Goal: Find contact information

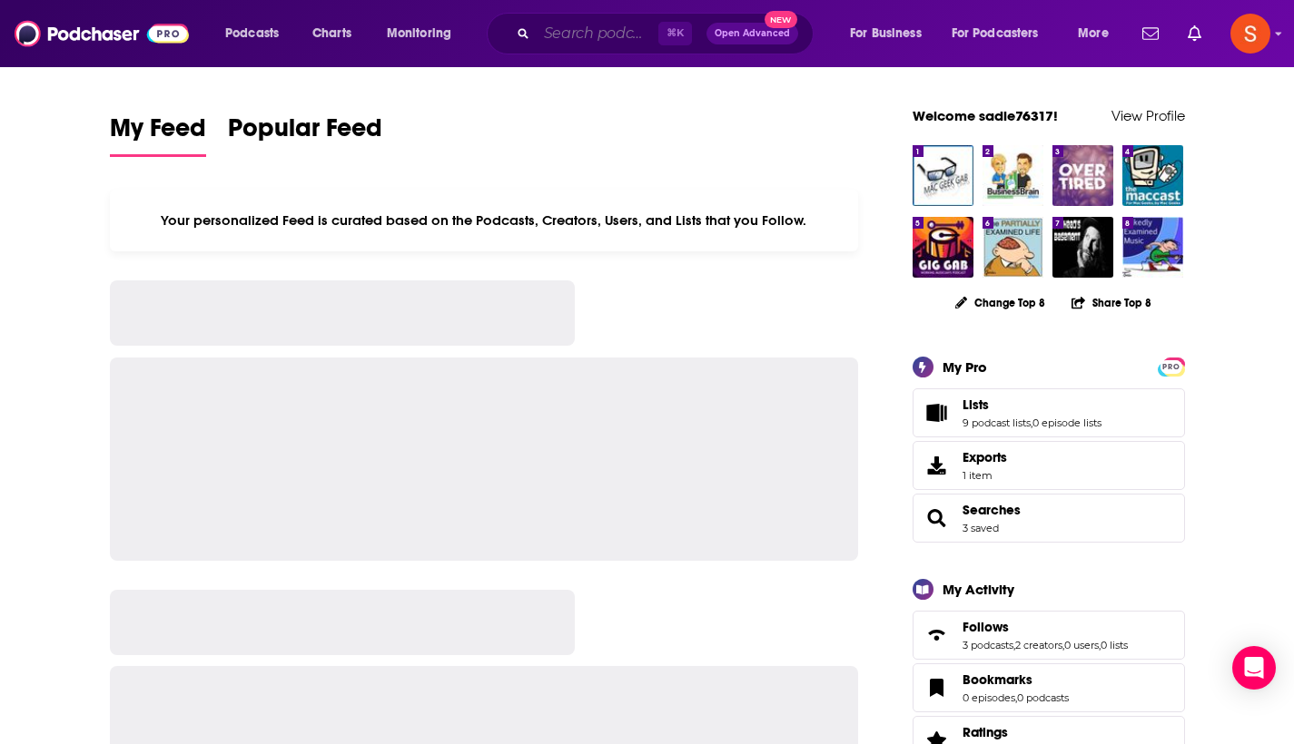
click at [579, 36] on input "Search podcasts, credits, & more..." at bounding box center [598, 33] width 122 height 29
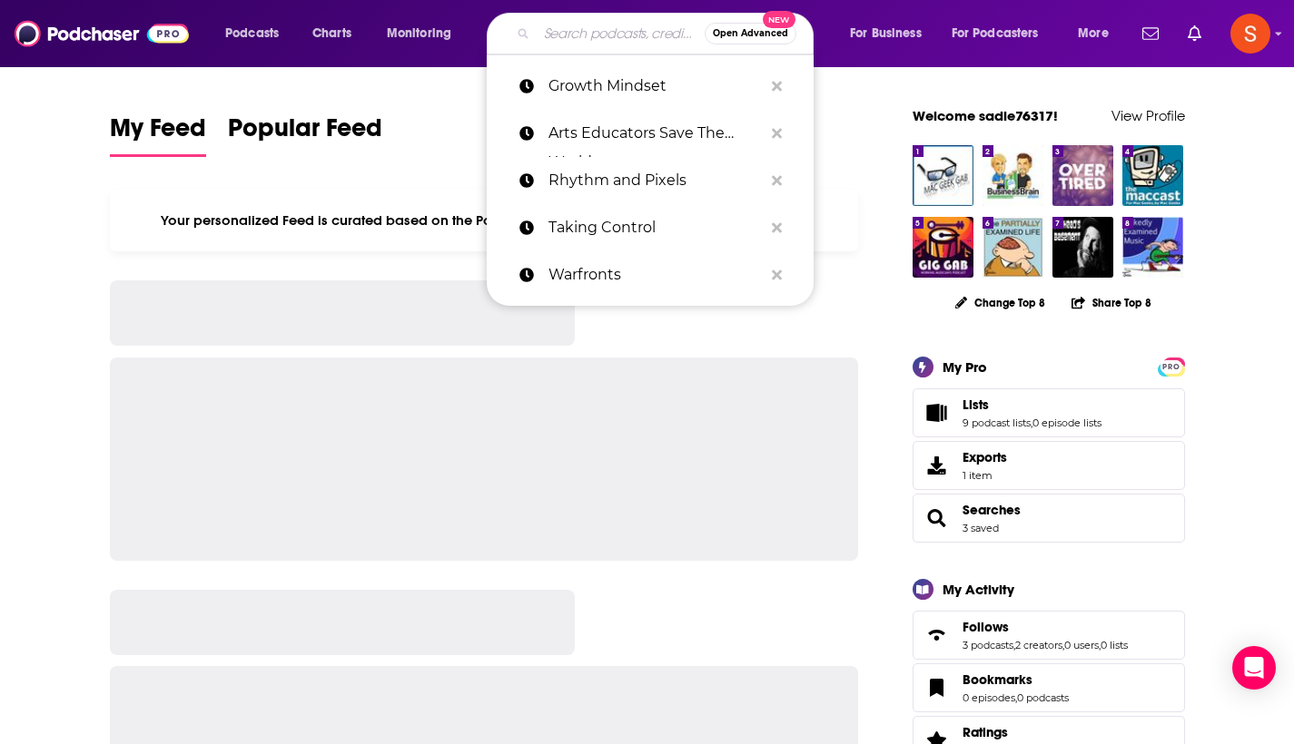
paste input "Jaytech Music"
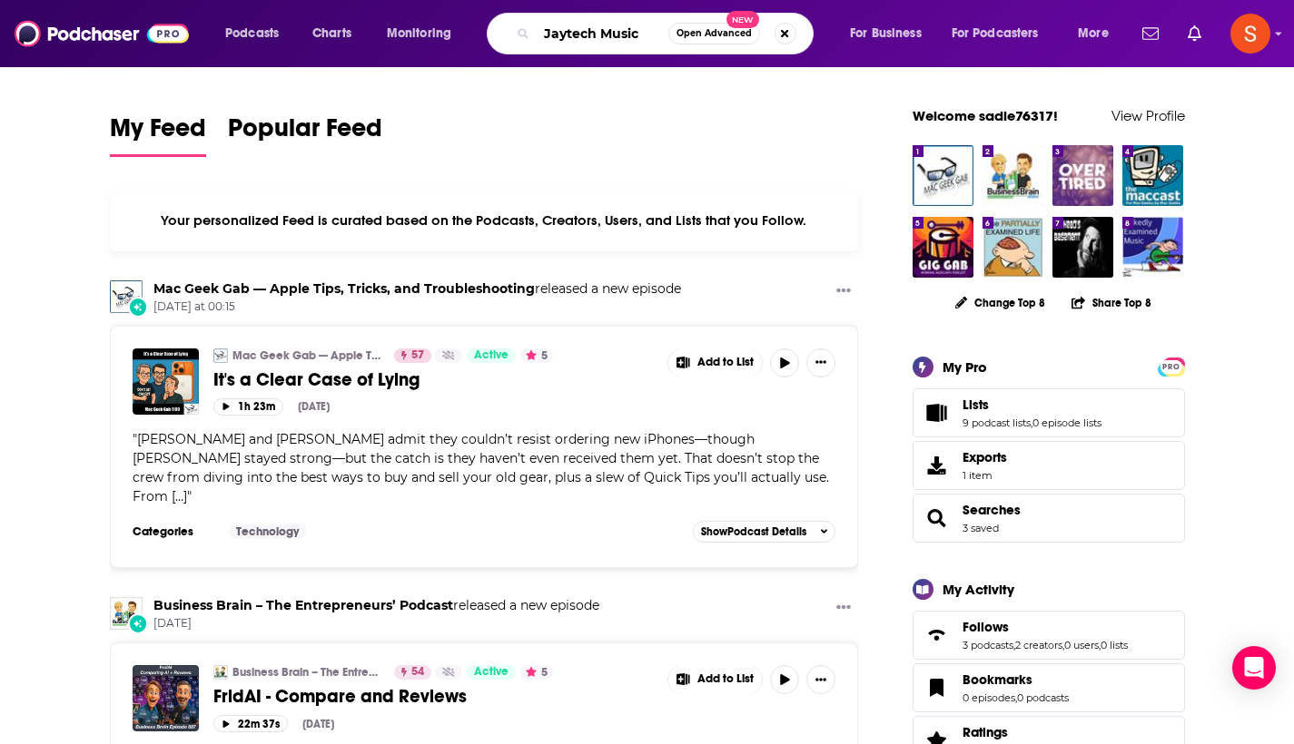
type input "Jaytech Music"
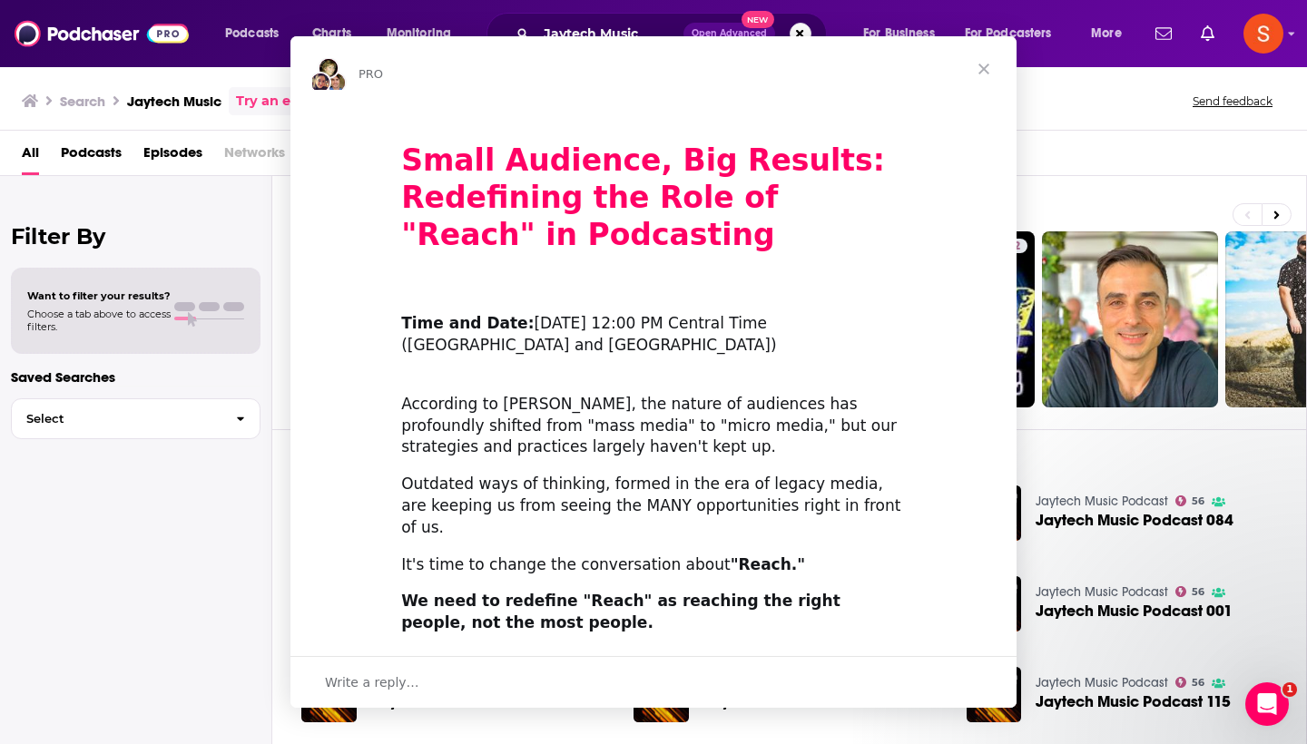
click at [403, 262] on div "Small Audience, Big Results: Redefining the Role of "Reach" in Podcasting ​ Tim…" at bounding box center [654, 698] width 726 height 1189
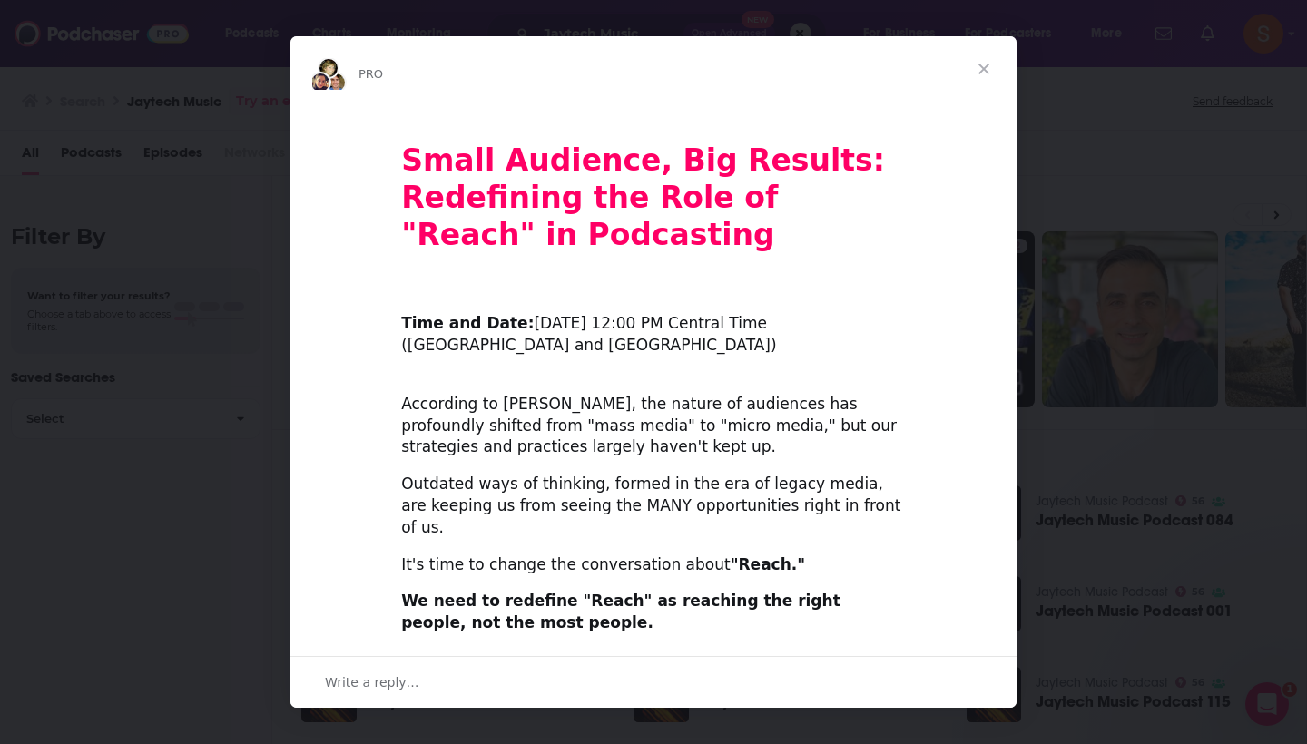
click at [982, 64] on span "Close" at bounding box center [983, 68] width 65 height 65
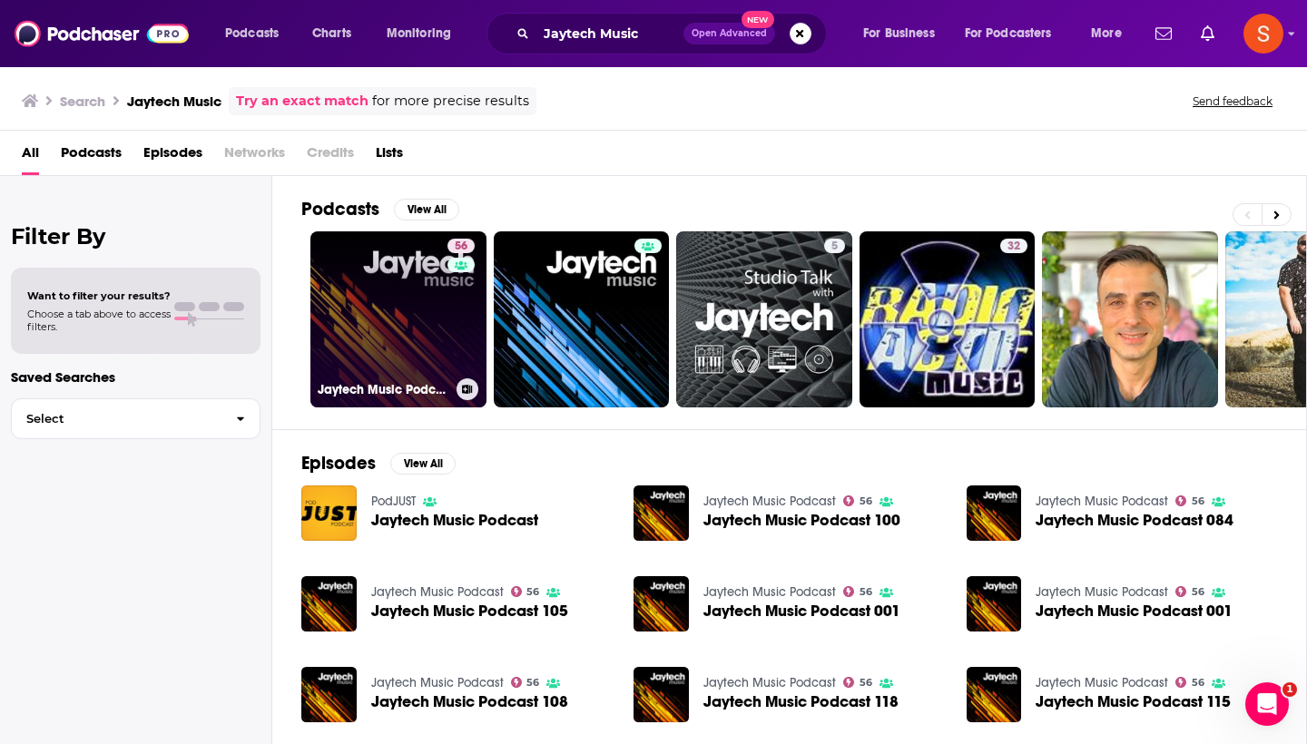
click at [412, 296] on link "56 Jaytech Music Podcast" at bounding box center [398, 319] width 176 height 176
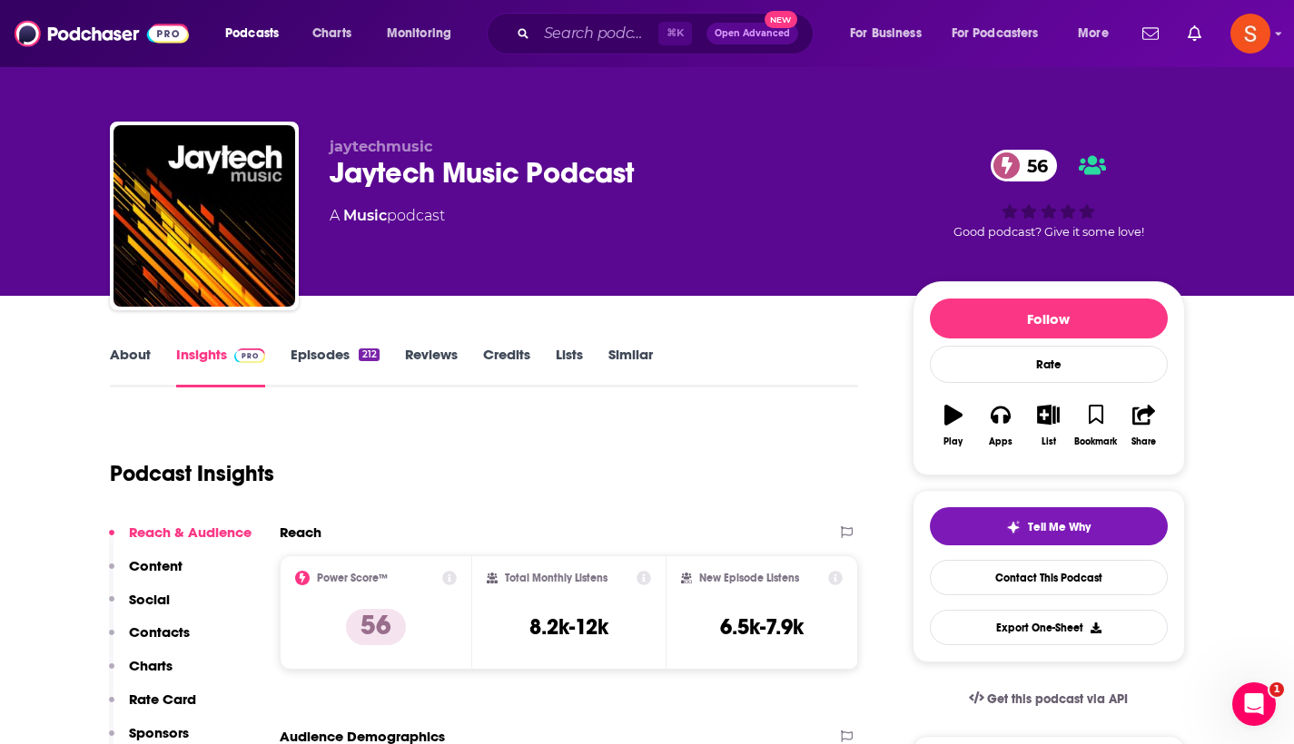
click at [153, 634] on p "Contacts" at bounding box center [159, 632] width 61 height 17
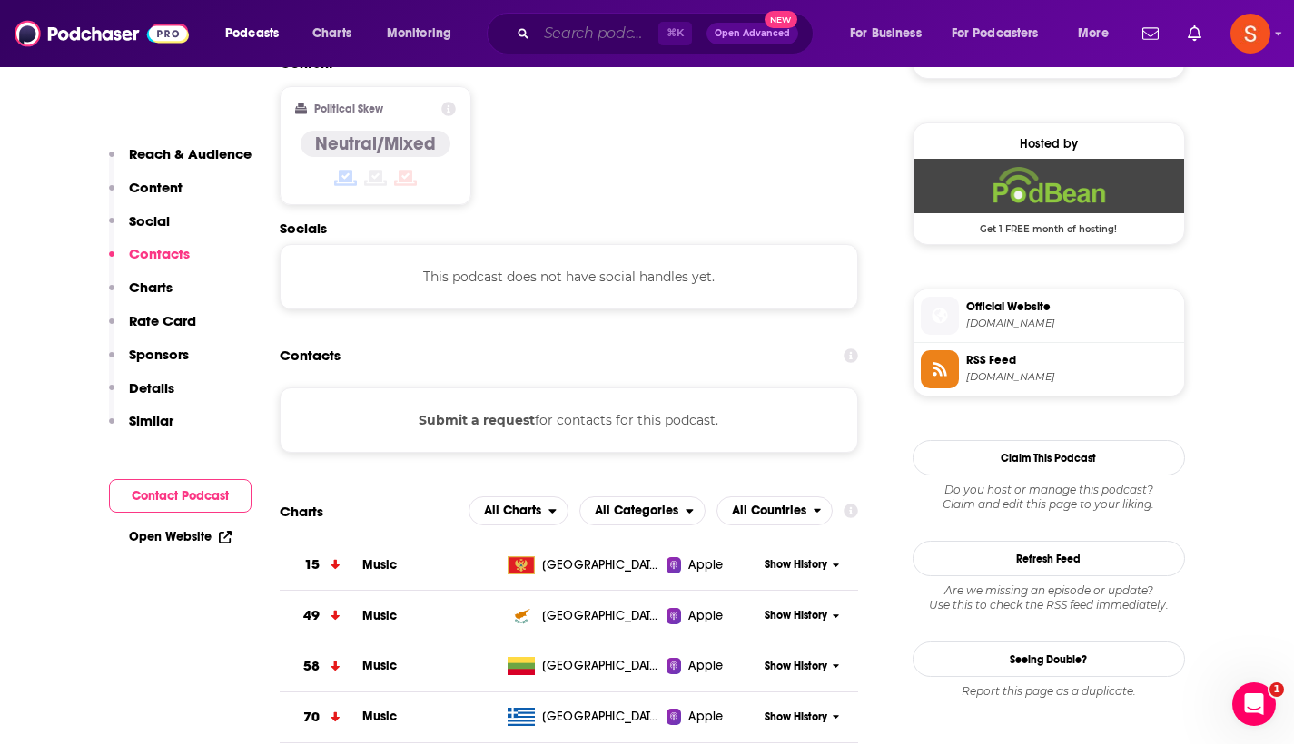
click at [615, 29] on input "Search podcasts, credits, & more..." at bounding box center [598, 33] width 122 height 29
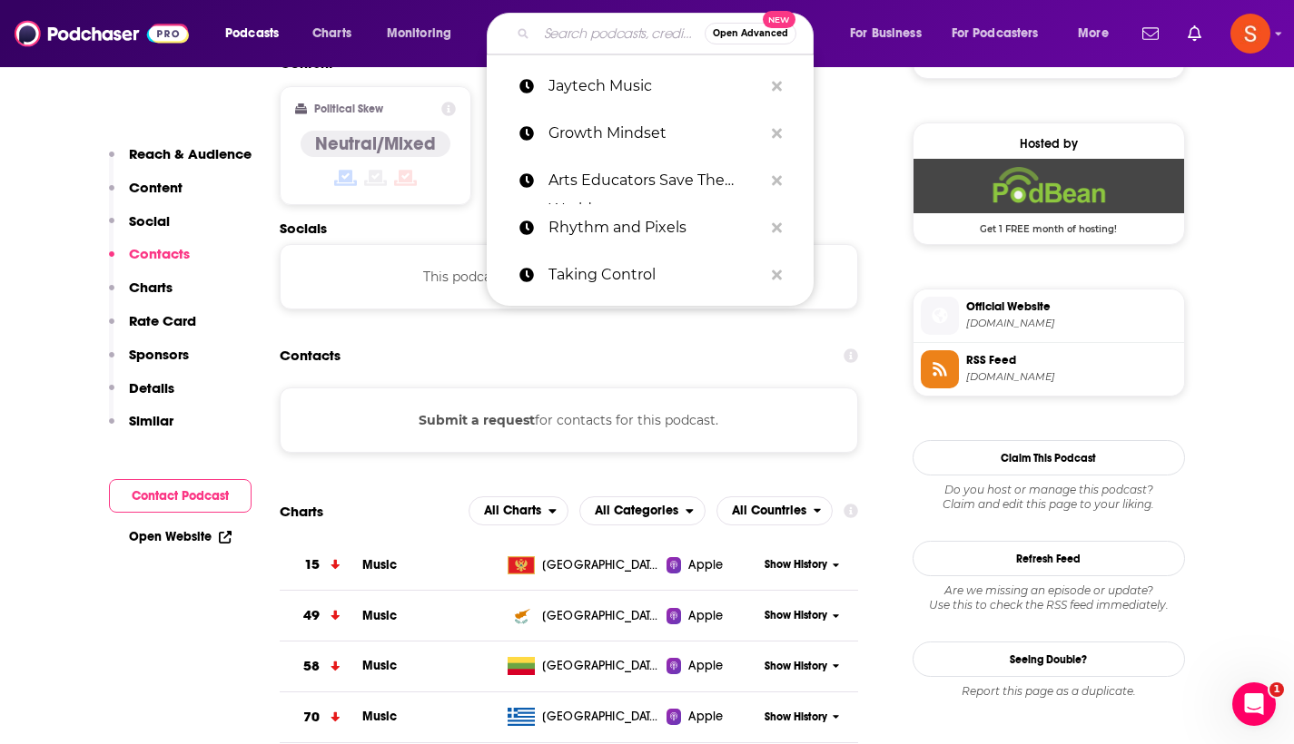
paste input "Creative Codex"
type input "Creative Codex"
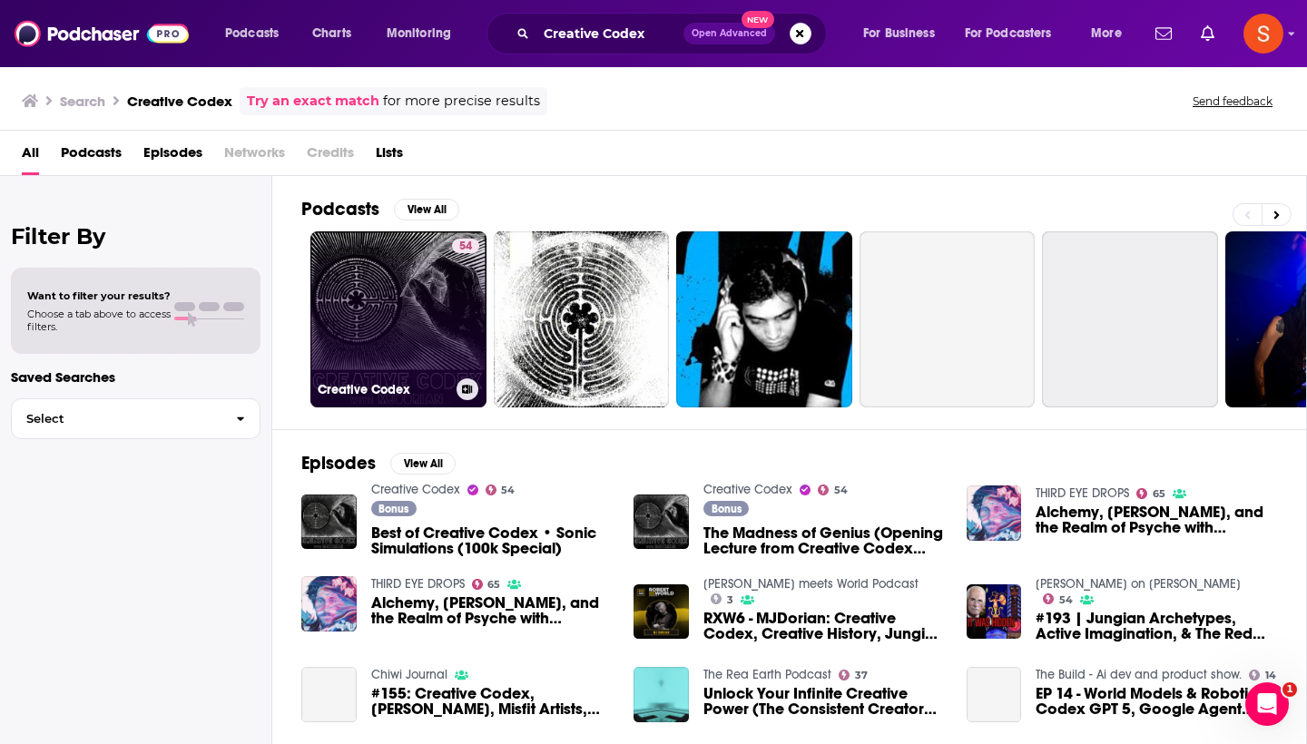
click at [421, 292] on link "54 Creative Codex" at bounding box center [398, 319] width 176 height 176
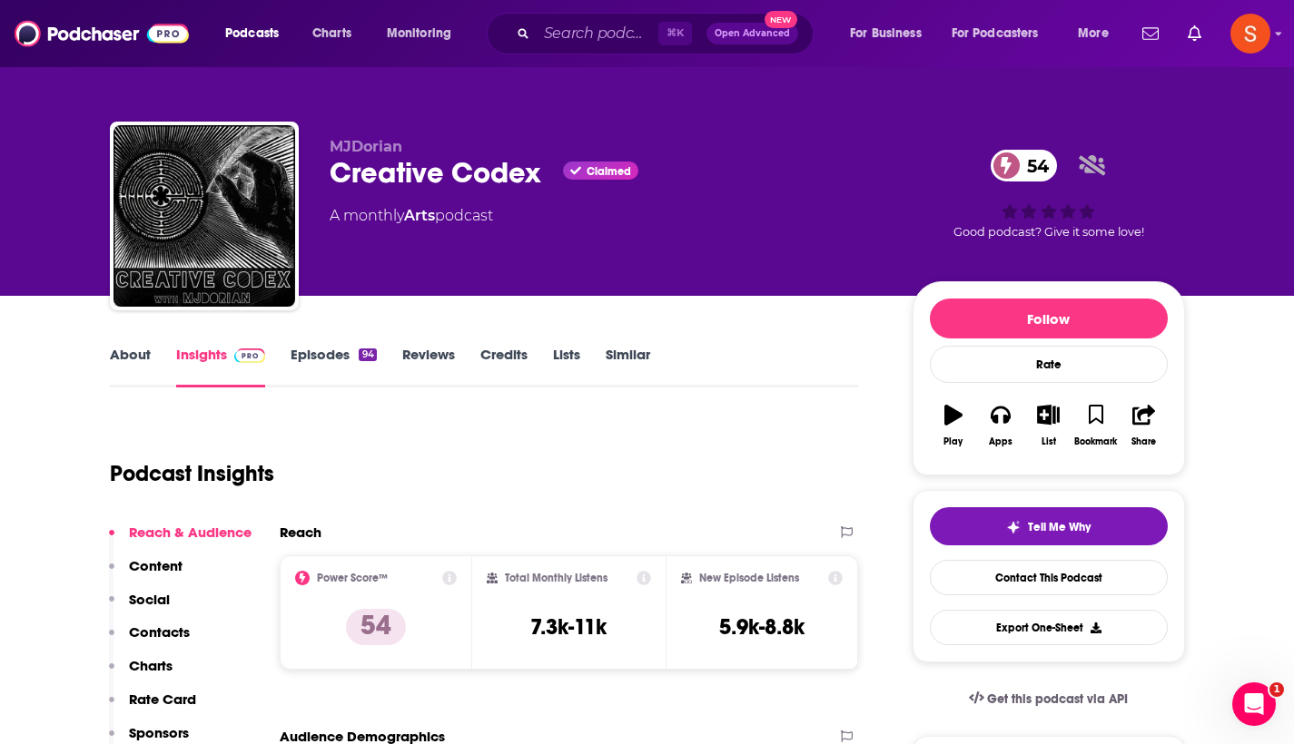
click at [151, 637] on p "Contacts" at bounding box center [159, 632] width 61 height 17
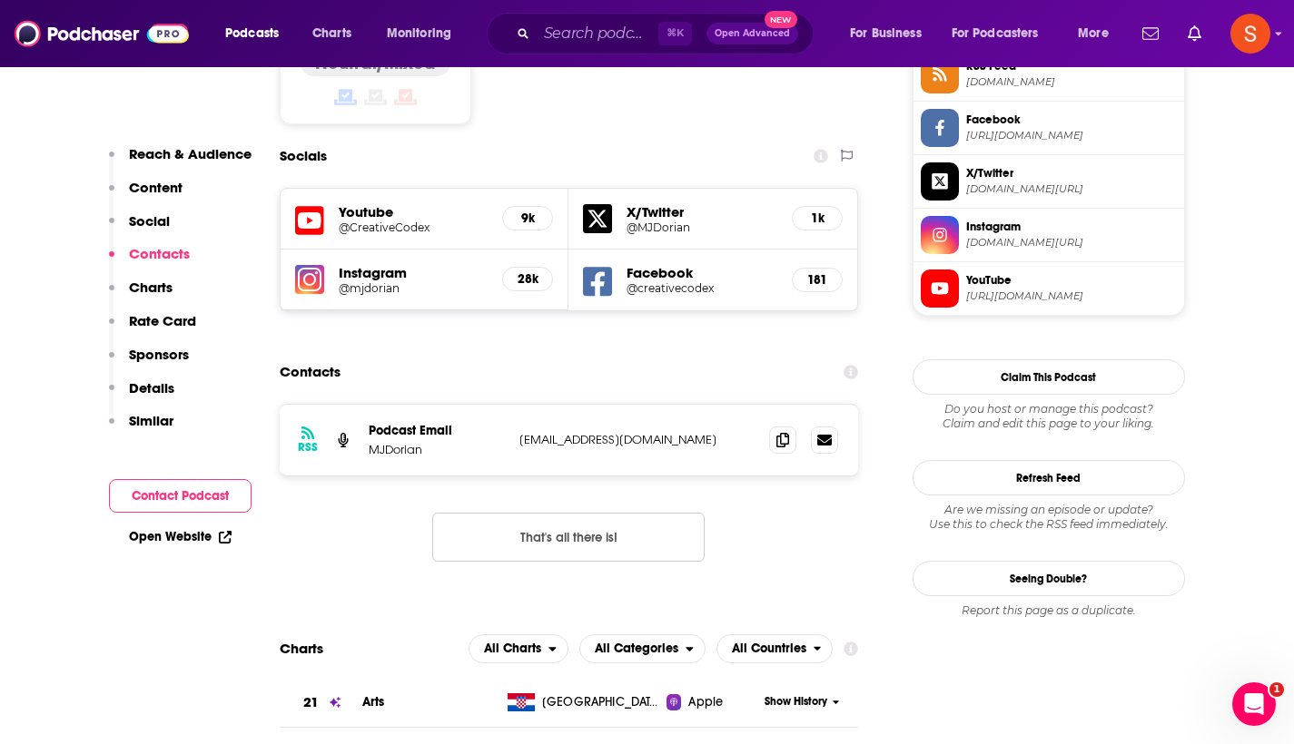
scroll to position [1557, 0]
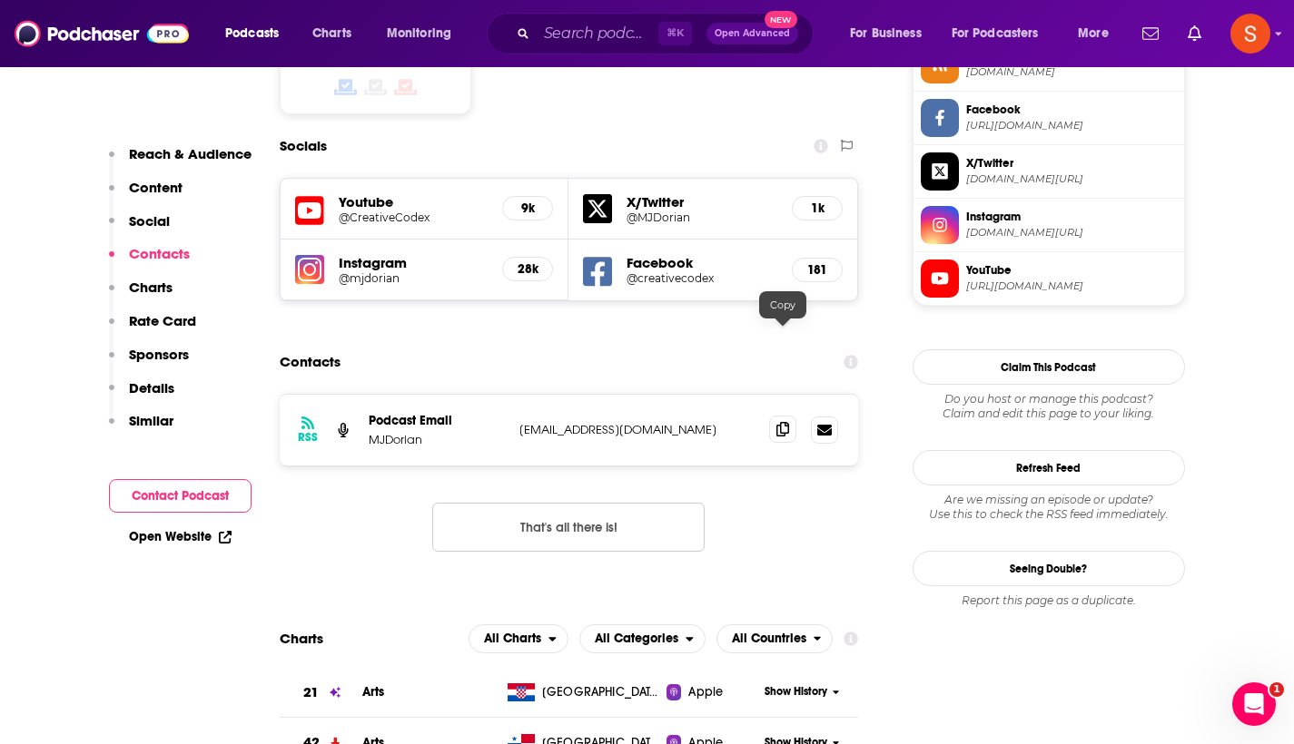
click at [773, 416] on span at bounding box center [782, 429] width 27 height 27
click at [606, 45] on input "Search podcasts, credits, & more..." at bounding box center [598, 33] width 122 height 29
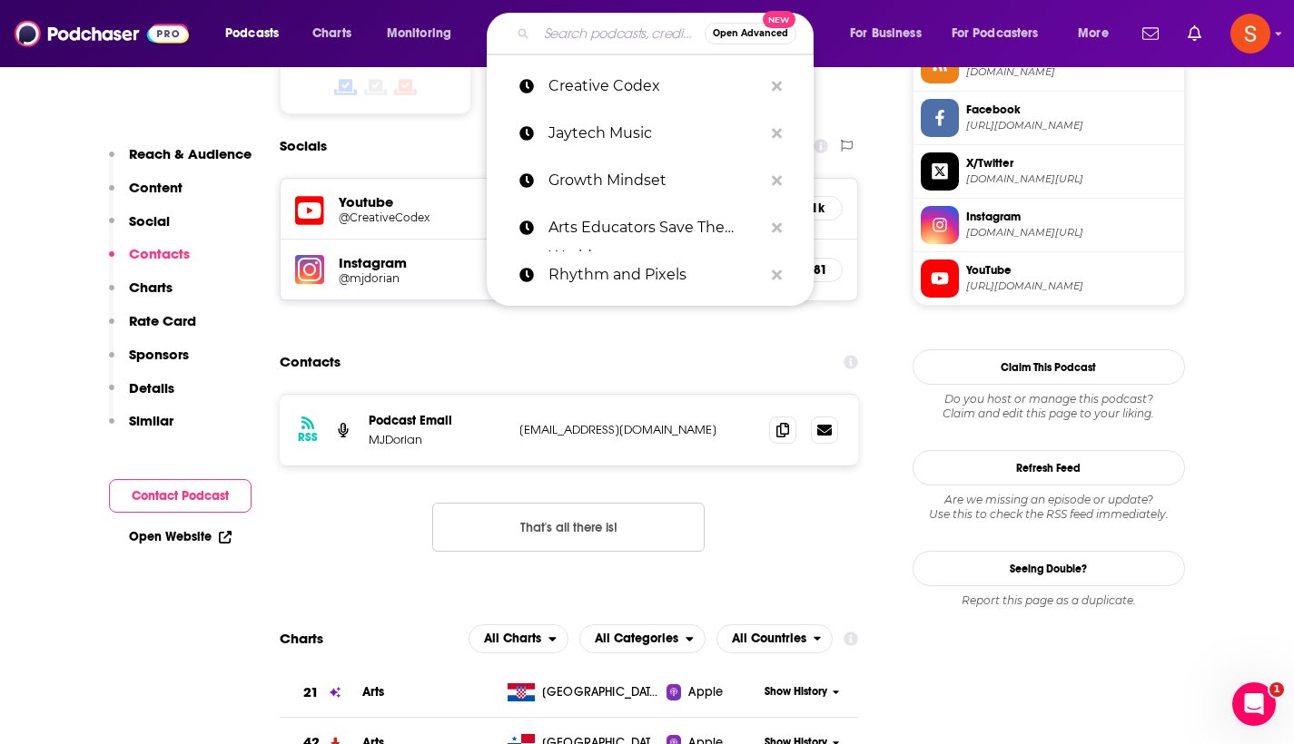
paste input "PlasticPills"
type input "PlasticPills"
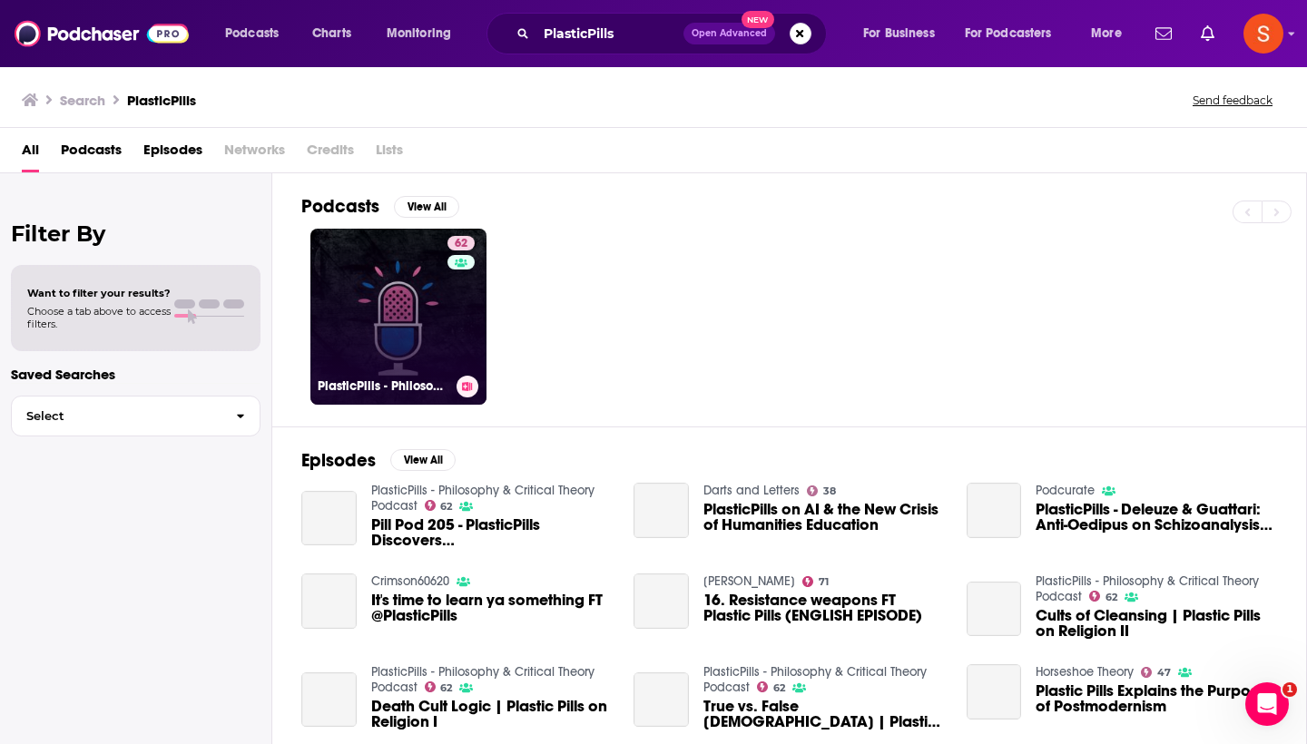
click at [404, 283] on link "62 PlasticPills - Philosophy & Critical Theory Podcast" at bounding box center [398, 317] width 176 height 176
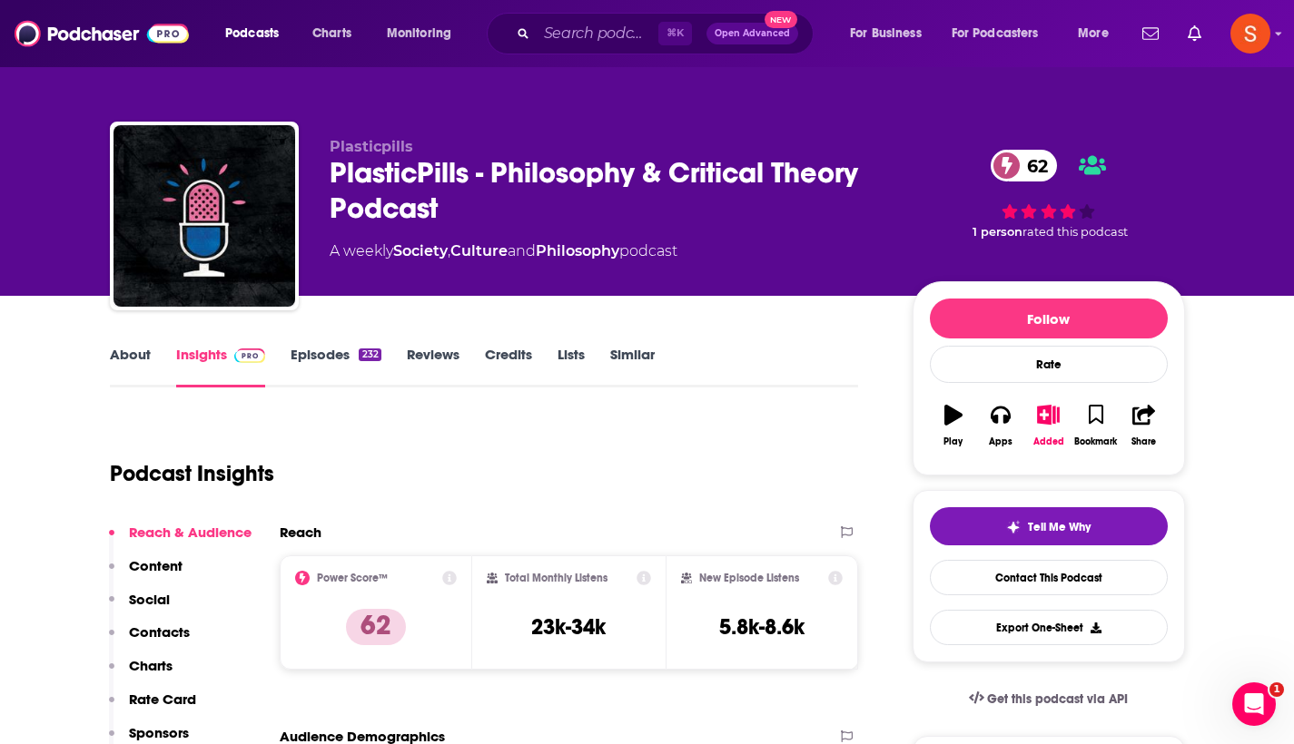
click at [177, 632] on p "Contacts" at bounding box center [159, 632] width 61 height 17
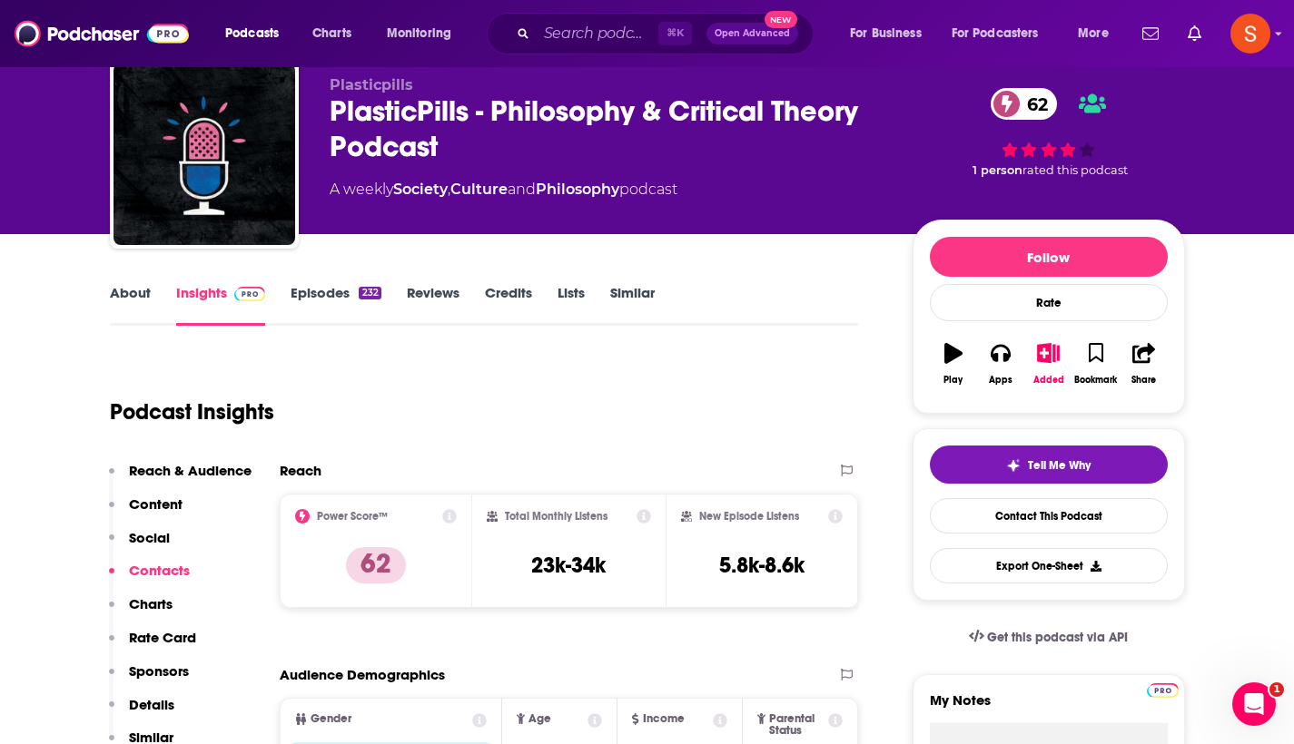
scroll to position [1496, 0]
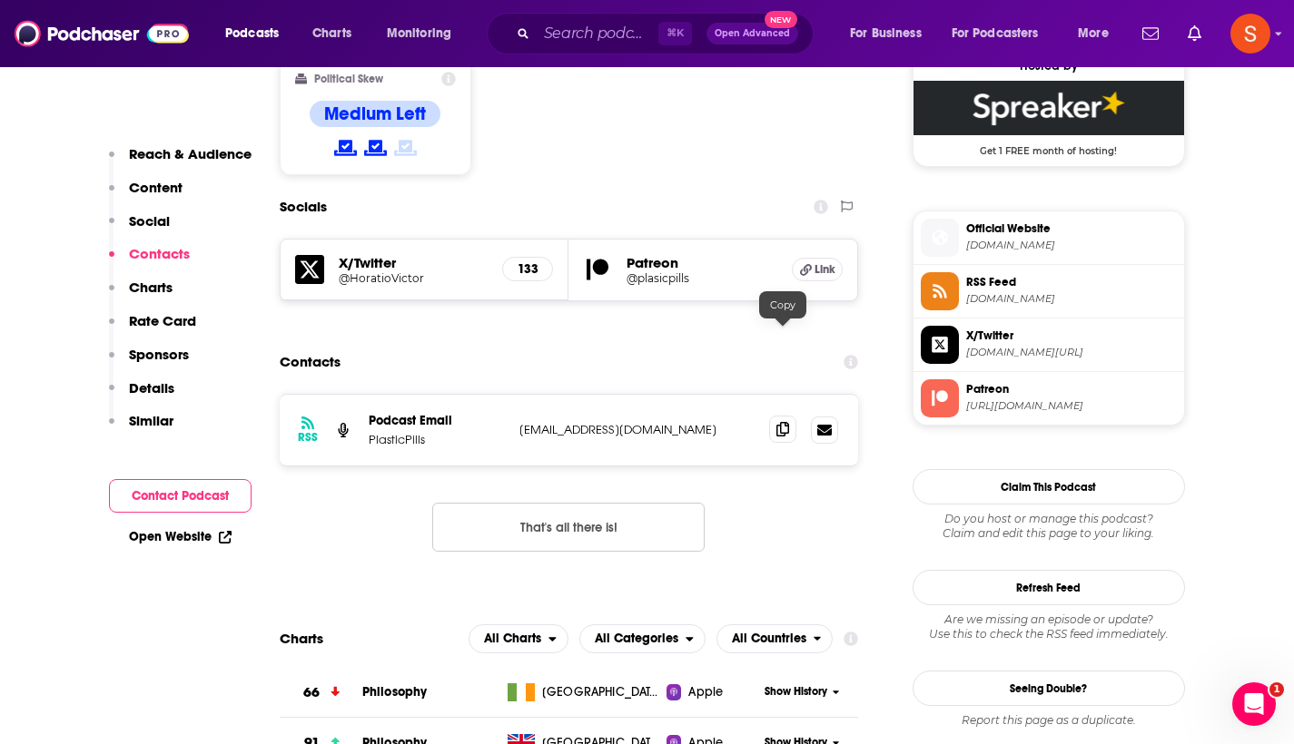
click at [776, 416] on span at bounding box center [782, 429] width 27 height 27
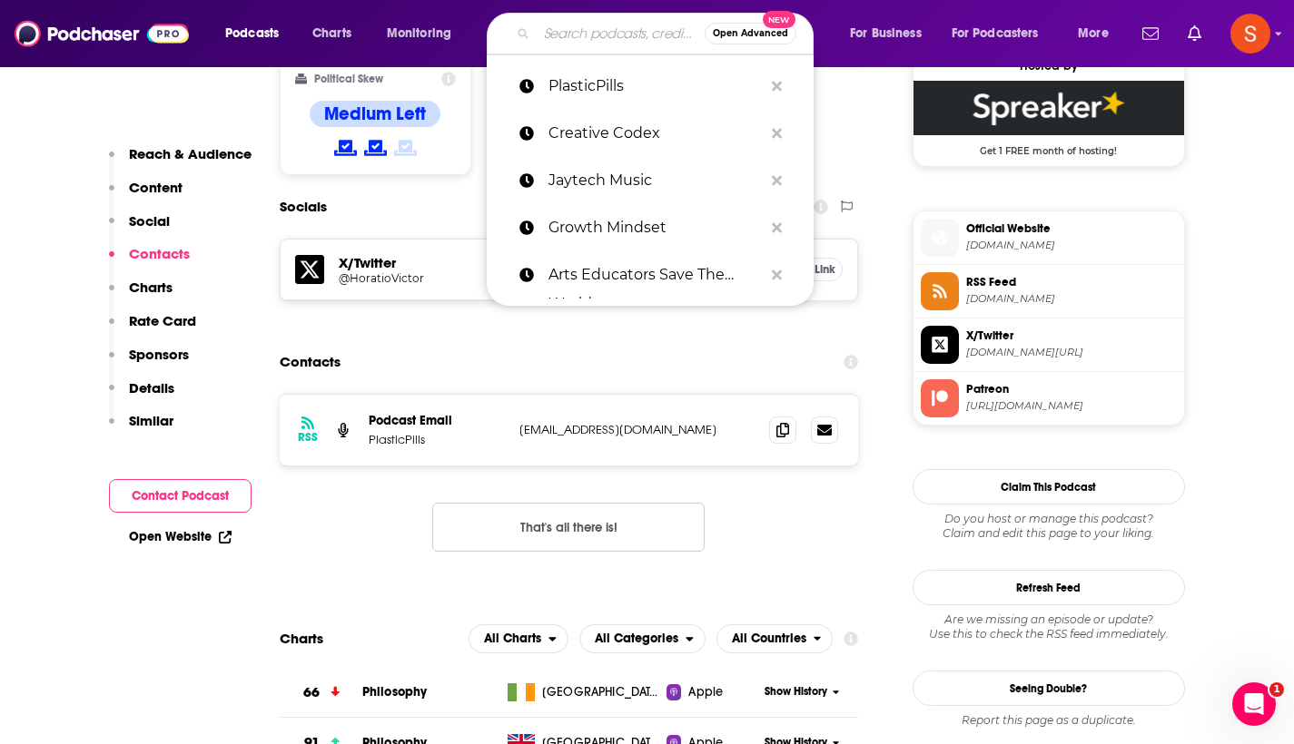
click at [606, 41] on input "Search podcasts, credits, & more..." at bounding box center [621, 33] width 168 height 29
paste input "War Studies"
type input "War Studies"
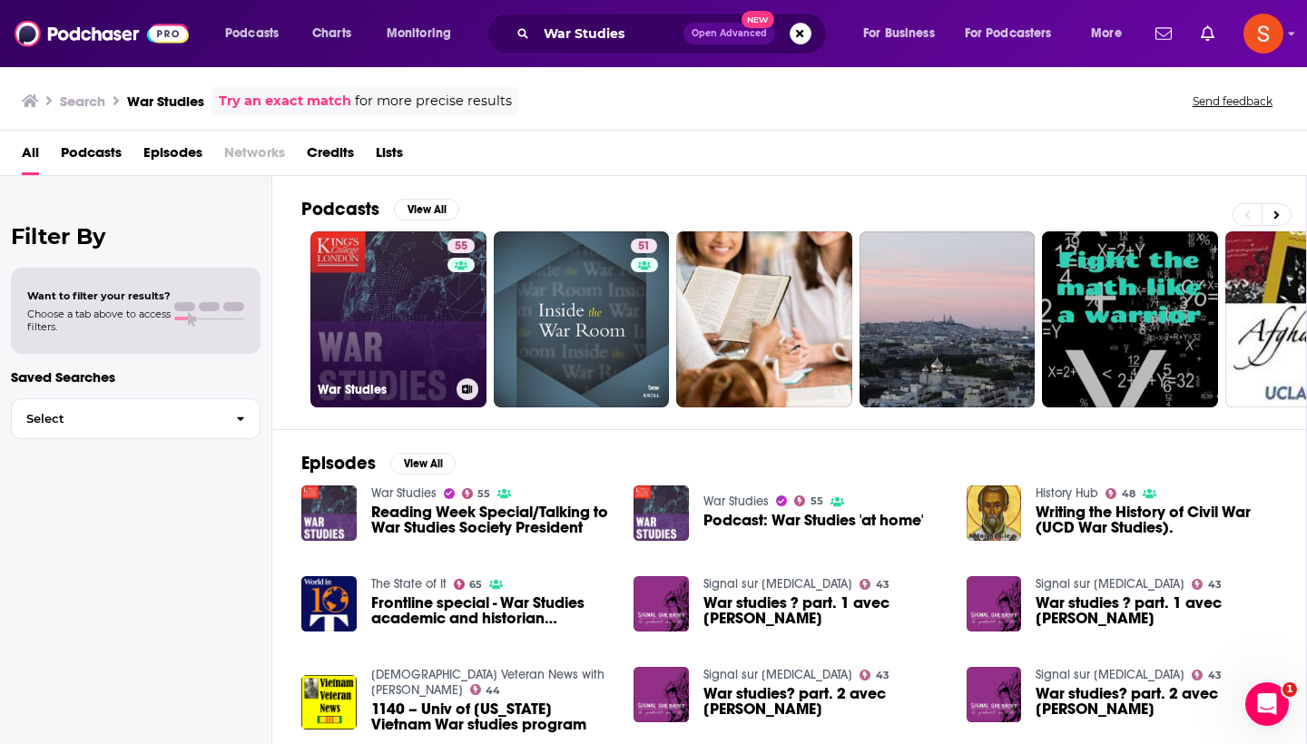
click at [392, 288] on link "55 War Studies" at bounding box center [398, 319] width 176 height 176
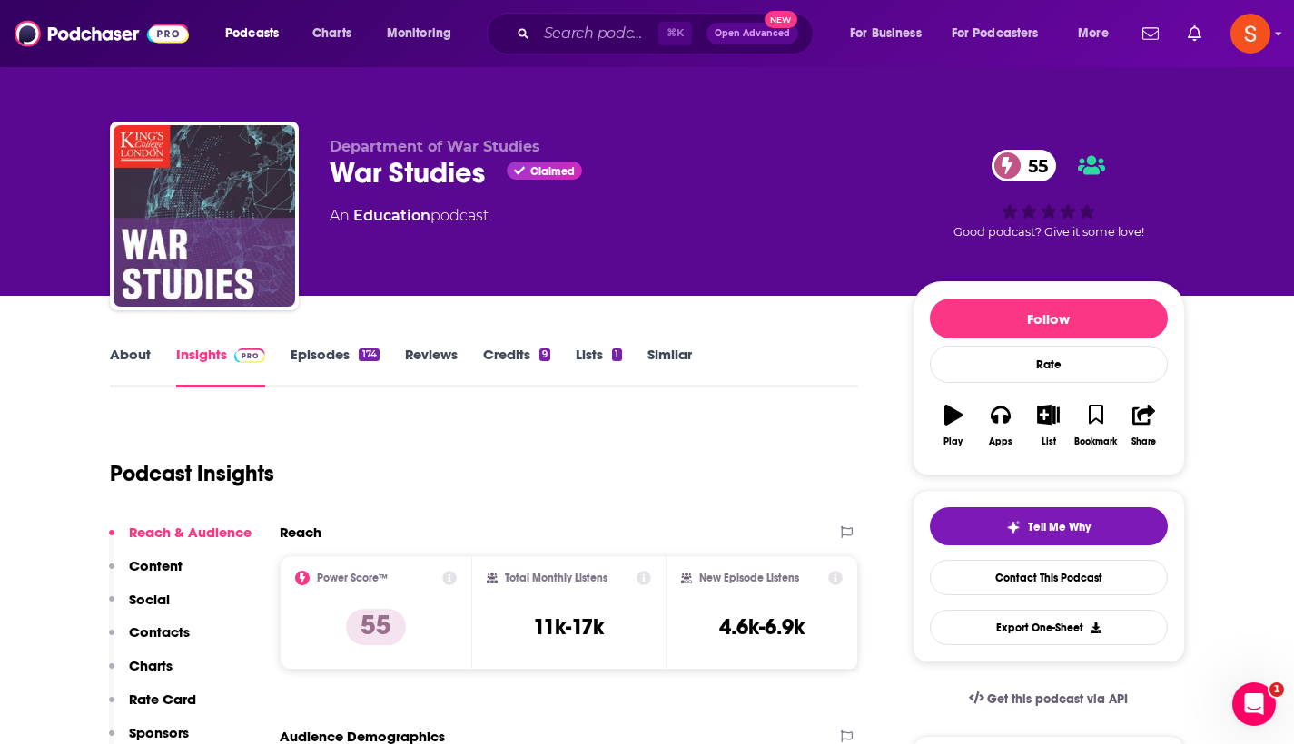
click at [168, 637] on p "Contacts" at bounding box center [159, 632] width 61 height 17
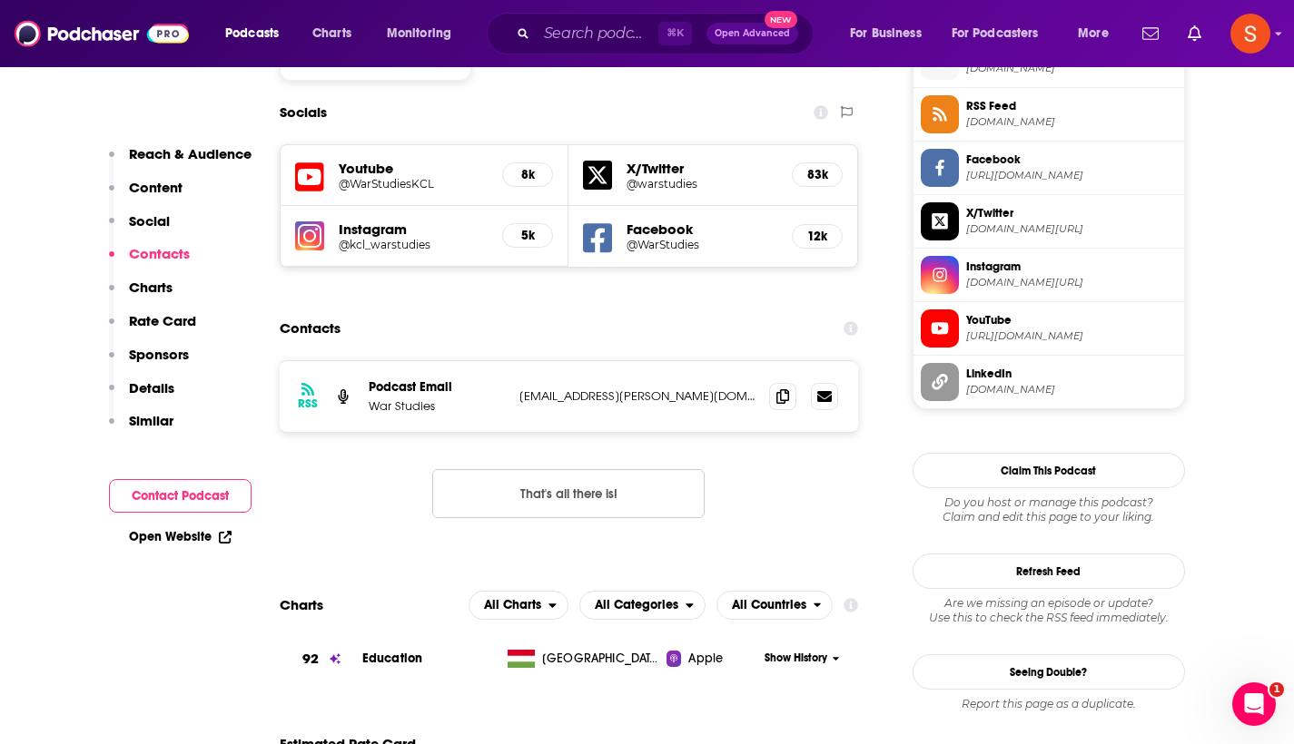
scroll to position [1515, 0]
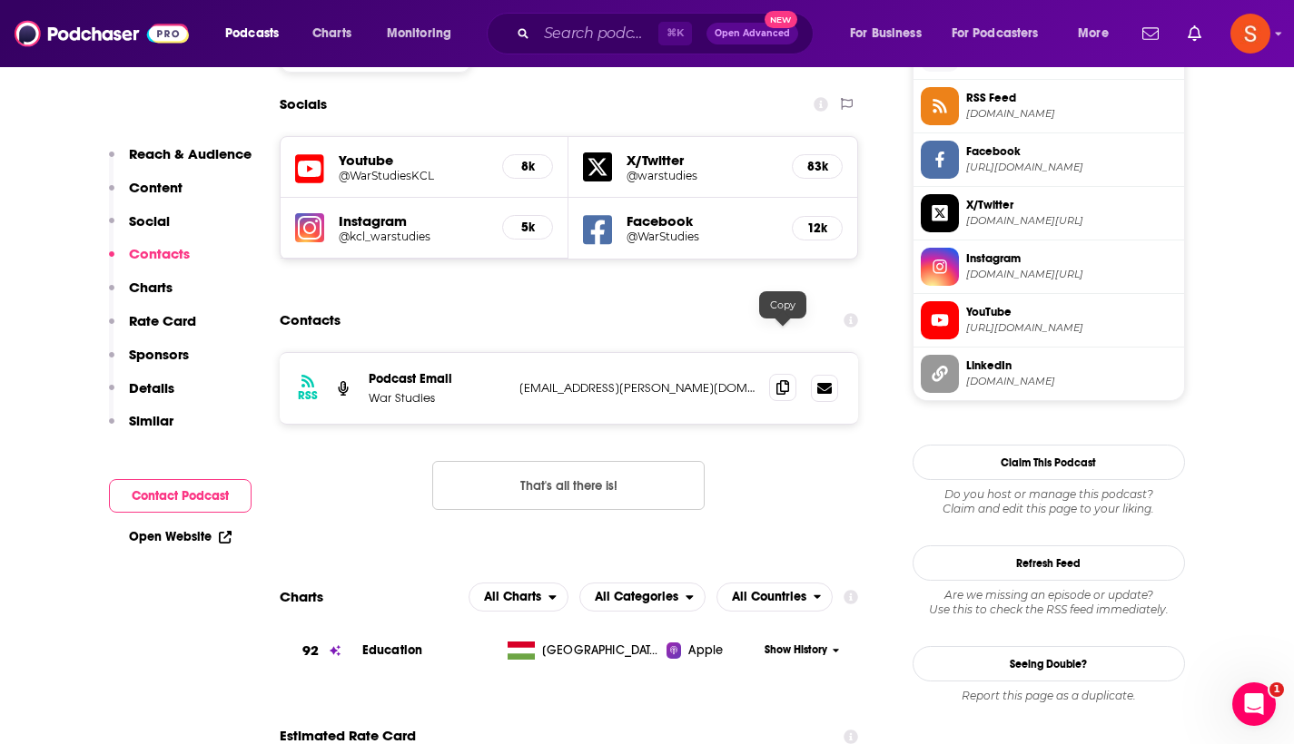
click at [777, 380] on icon at bounding box center [782, 387] width 13 height 15
